Goal: Find specific page/section

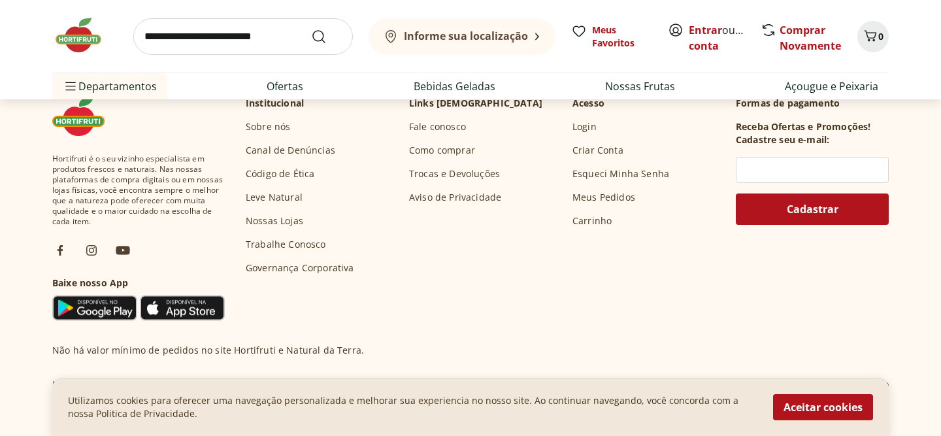
scroll to position [3483, 0]
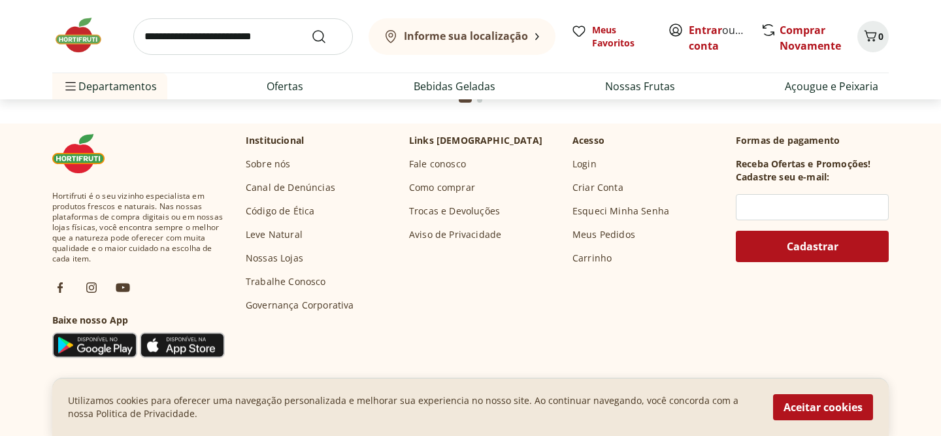
click at [405, 24] on button "Informe sua localização" at bounding box center [462, 36] width 187 height 37
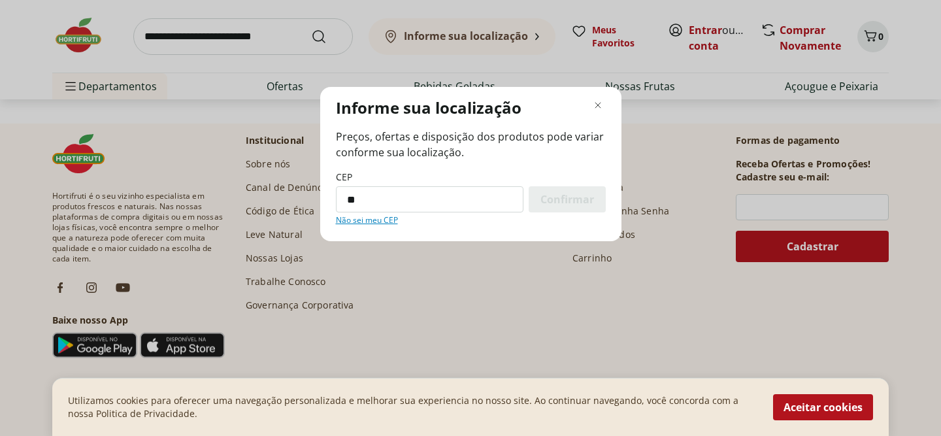
type input "*"
type input "*********"
click at [560, 197] on span "Confirmar" at bounding box center [568, 199] width 54 height 10
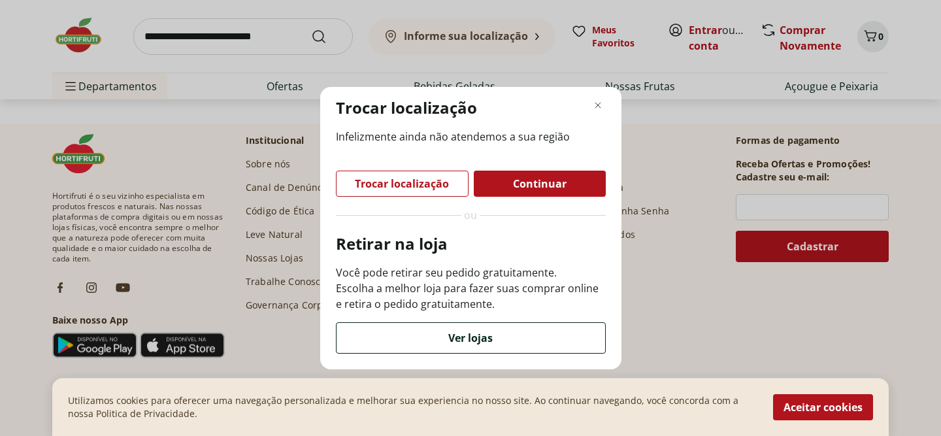
click at [469, 339] on span "Ver lojas" at bounding box center [470, 338] width 44 height 10
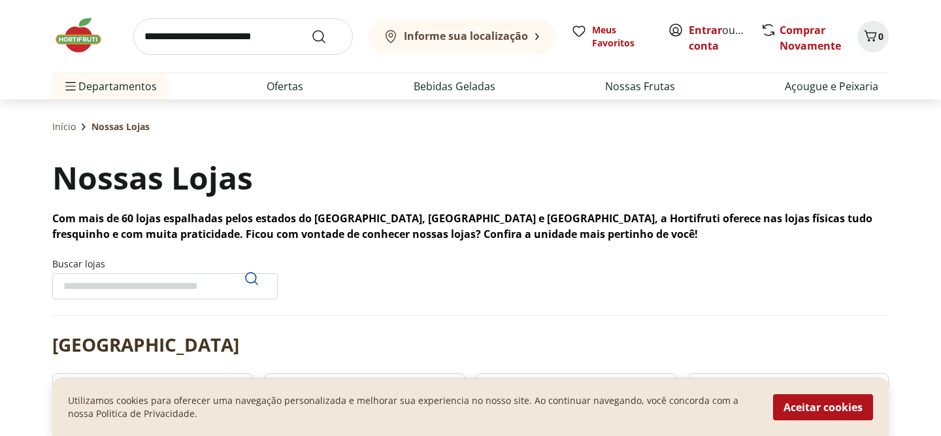
scroll to position [1519, 0]
